Goal: Task Accomplishment & Management: Manage account settings

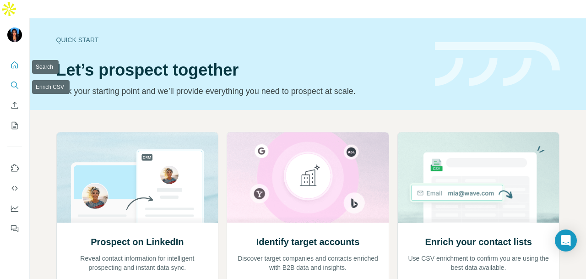
click at [11, 81] on icon "Search" at bounding box center [14, 85] width 9 height 9
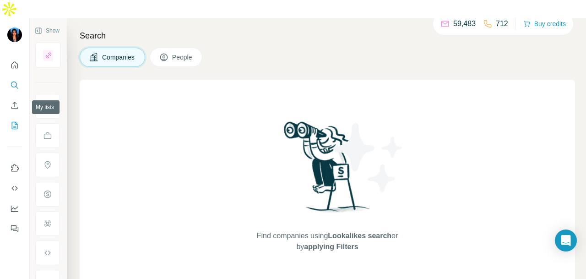
click at [12, 121] on icon "My lists" at bounding box center [14, 125] width 9 height 9
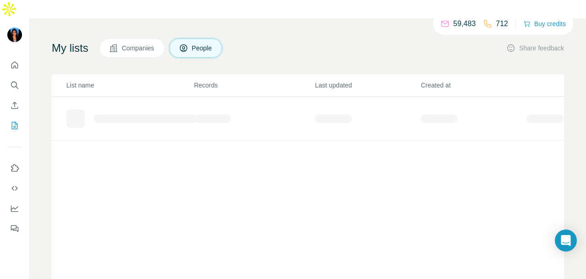
scroll to position [46, 0]
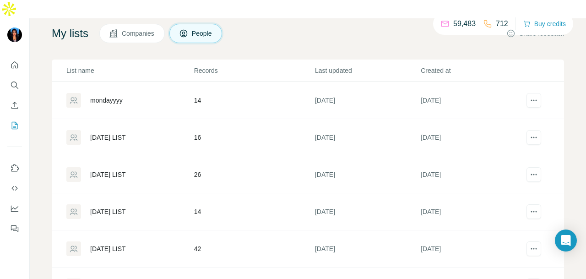
click at [194, 98] on td "14" at bounding box center [254, 100] width 121 height 37
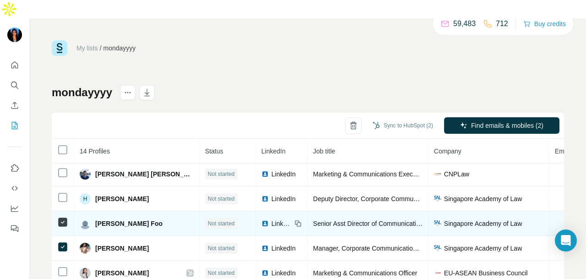
scroll to position [86, 0]
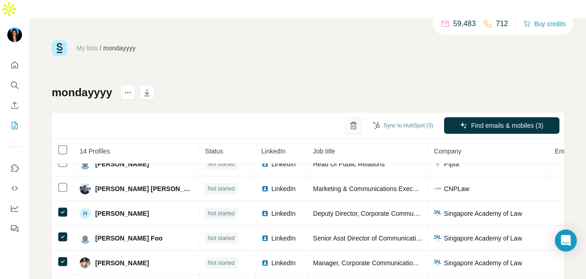
click at [345, 117] on button "button" at bounding box center [353, 125] width 16 height 16
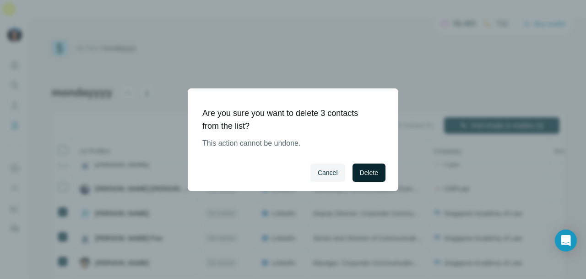
click at [361, 173] on span "Delete" at bounding box center [369, 172] width 18 height 9
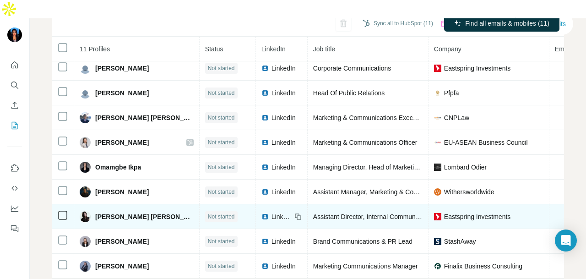
scroll to position [105, 0]
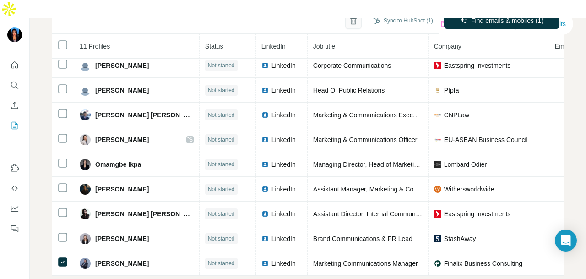
click at [349, 16] on icon "button" at bounding box center [353, 20] width 9 height 9
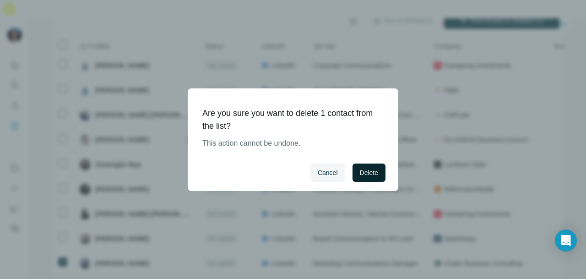
click at [362, 175] on span "Delete" at bounding box center [369, 172] width 18 height 9
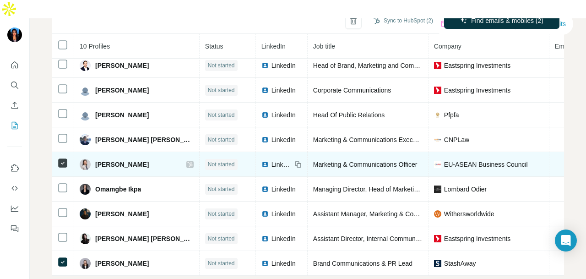
scroll to position [0, 0]
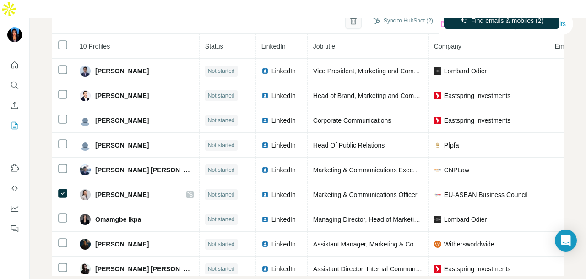
click at [347, 12] on button "button" at bounding box center [353, 20] width 16 height 16
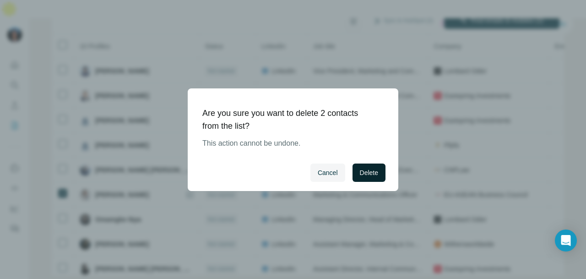
click at [360, 170] on span "Delete" at bounding box center [369, 172] width 18 height 9
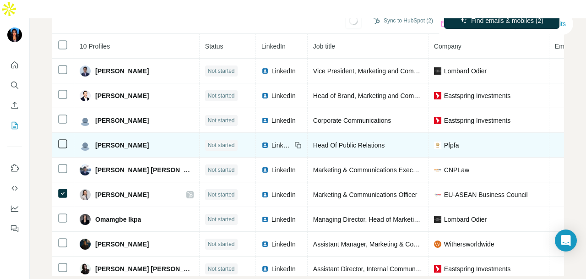
scroll to position [89, 0]
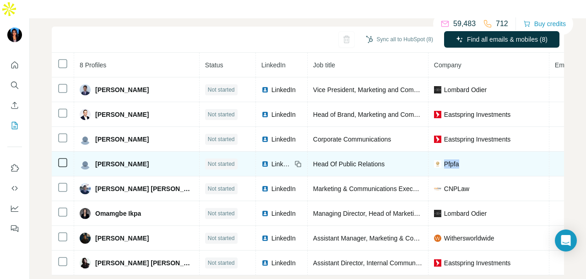
drag, startPoint x: 422, startPoint y: 145, endPoint x: 402, endPoint y: 142, distance: 20.0
click at [434, 159] on div "Pfpfa" at bounding box center [488, 163] width 109 height 9
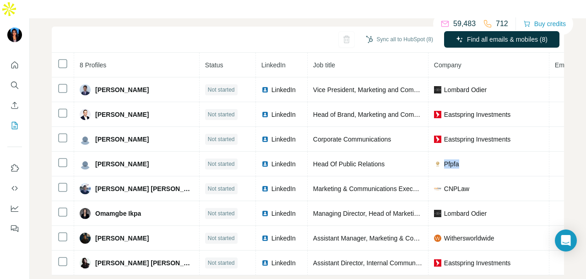
scroll to position [0, 0]
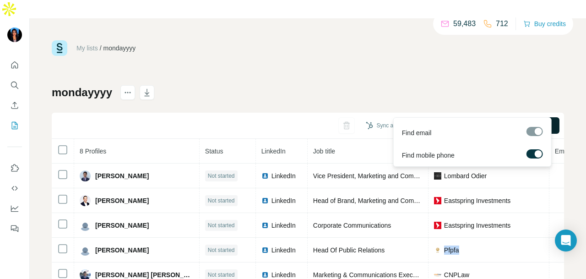
click at [469, 121] on span "Find all emails & mobiles (8)" at bounding box center [507, 125] width 81 height 9
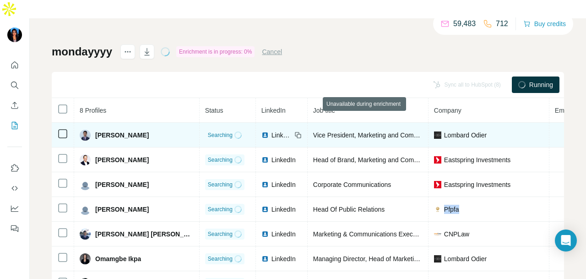
scroll to position [46, 0]
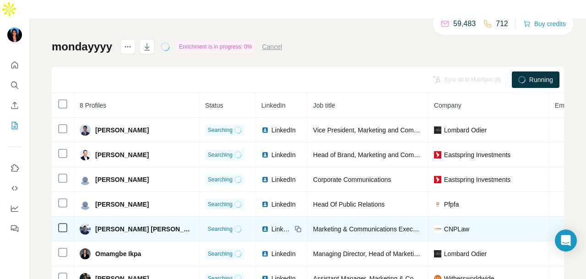
click at [449, 217] on td "CNPLaw" at bounding box center [489, 229] width 121 height 25
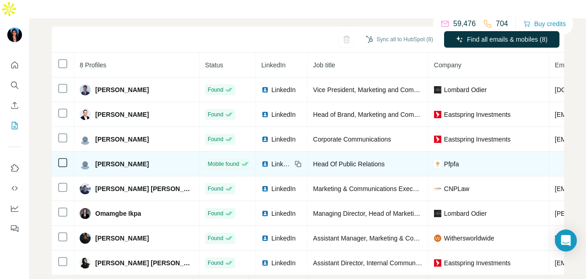
click at [262, 159] on div "LinkedIn" at bounding box center [277, 163] width 30 height 9
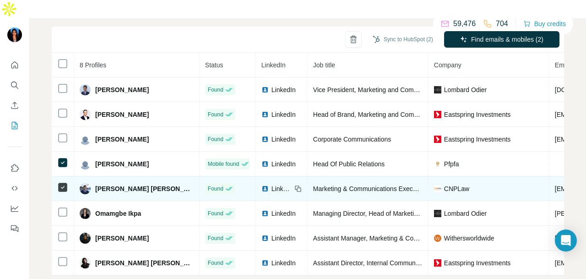
click at [272, 184] on span "LinkedIn" at bounding box center [282, 188] width 20 height 9
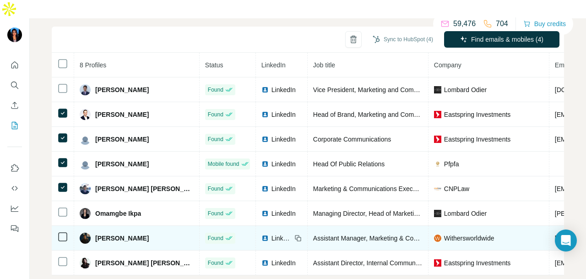
click at [272, 234] on span "LinkedIn" at bounding box center [282, 238] width 20 height 9
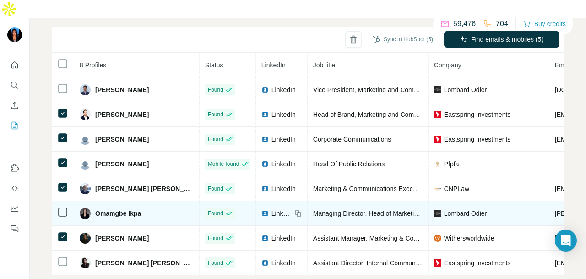
scroll to position [0, 0]
